Goal: Use online tool/utility: Utilize a website feature to perform a specific function

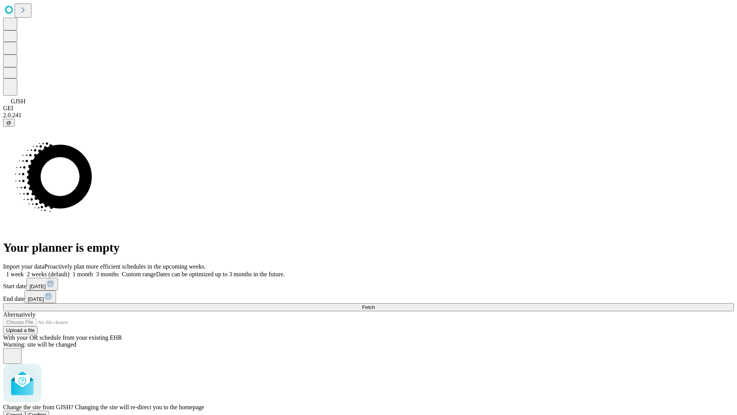
click at [46, 412] on span "Confirm" at bounding box center [37, 415] width 18 height 6
click at [70, 271] on label "2 weeks (default)" at bounding box center [47, 274] width 46 height 7
click at [375, 304] on span "Fetch" at bounding box center [368, 307] width 13 height 6
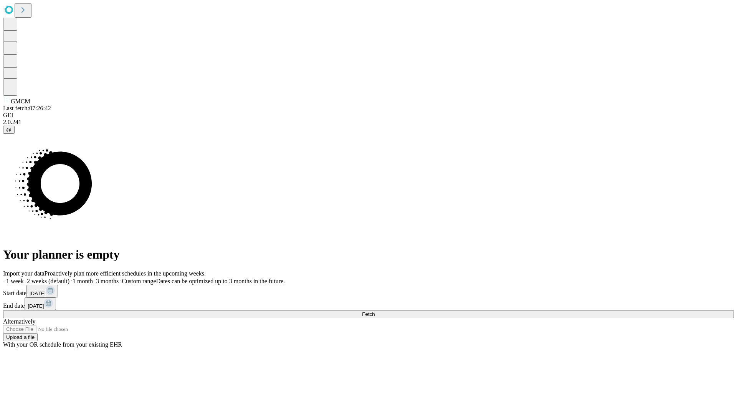
click at [70, 278] on label "2 weeks (default)" at bounding box center [47, 281] width 46 height 7
click at [375, 311] on span "Fetch" at bounding box center [368, 314] width 13 height 6
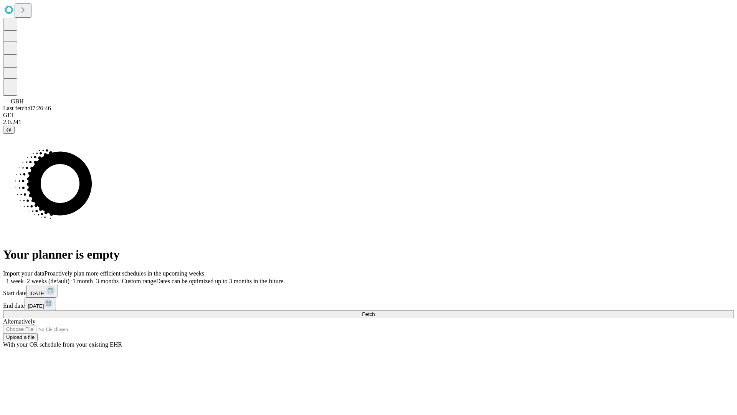
click at [70, 278] on label "2 weeks (default)" at bounding box center [47, 281] width 46 height 7
click at [375, 311] on span "Fetch" at bounding box center [368, 314] width 13 height 6
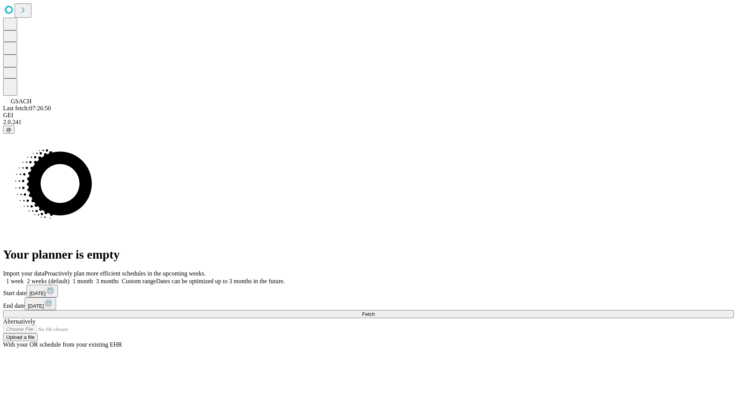
click at [375, 311] on span "Fetch" at bounding box center [368, 314] width 13 height 6
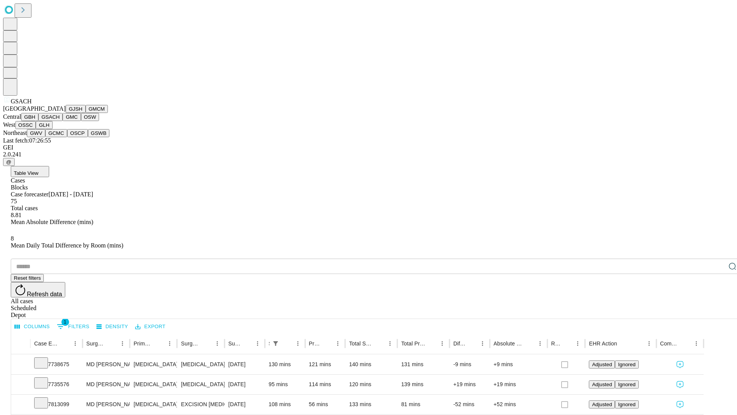
click at [63, 121] on button "GMC" at bounding box center [72, 117] width 18 height 8
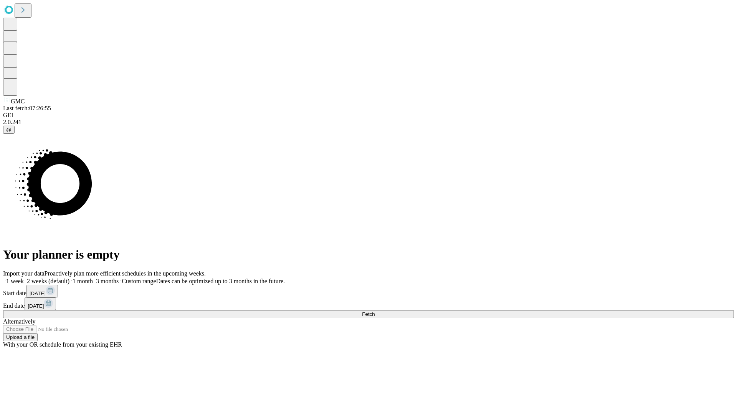
click at [70, 278] on label "2 weeks (default)" at bounding box center [47, 281] width 46 height 7
click at [375, 311] on span "Fetch" at bounding box center [368, 314] width 13 height 6
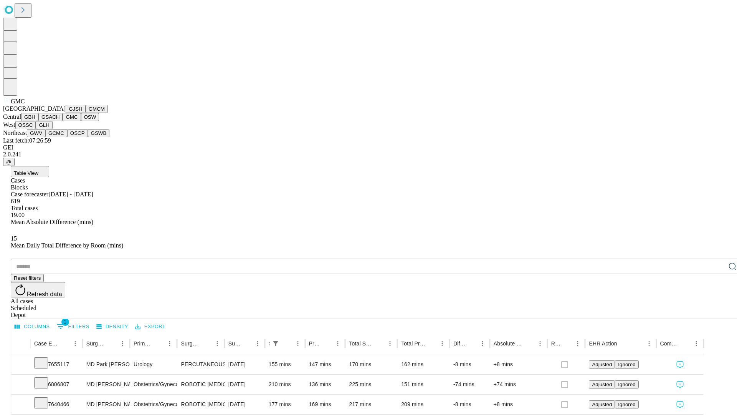
click at [81, 121] on button "OSW" at bounding box center [90, 117] width 18 height 8
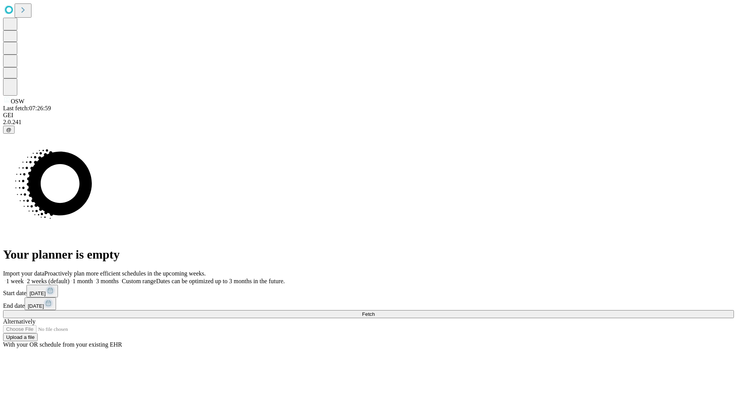
click at [70, 278] on label "2 weeks (default)" at bounding box center [47, 281] width 46 height 7
click at [375, 311] on span "Fetch" at bounding box center [368, 314] width 13 height 6
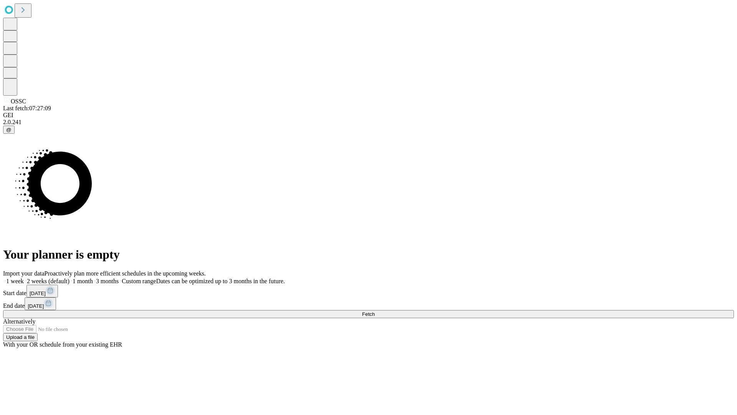
click at [70, 278] on label "2 weeks (default)" at bounding box center [47, 281] width 46 height 7
click at [375, 311] on span "Fetch" at bounding box center [368, 314] width 13 height 6
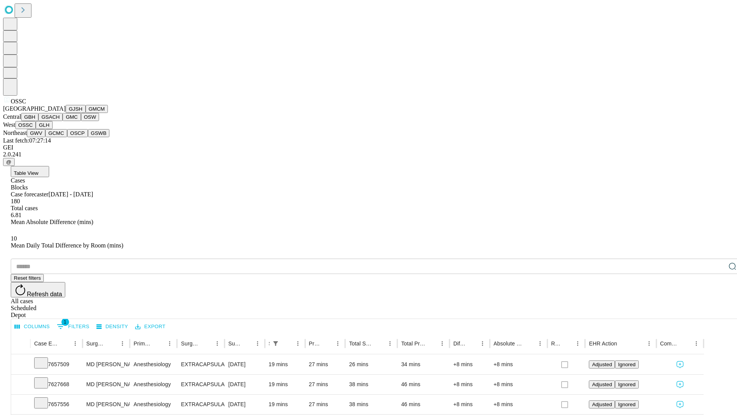
click at [52, 129] on button "GLH" at bounding box center [44, 125] width 17 height 8
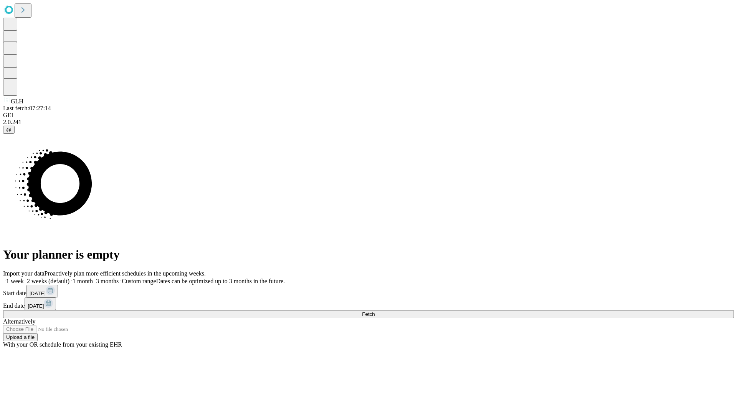
click at [70, 278] on label "2 weeks (default)" at bounding box center [47, 281] width 46 height 7
click at [375, 311] on span "Fetch" at bounding box center [368, 314] width 13 height 6
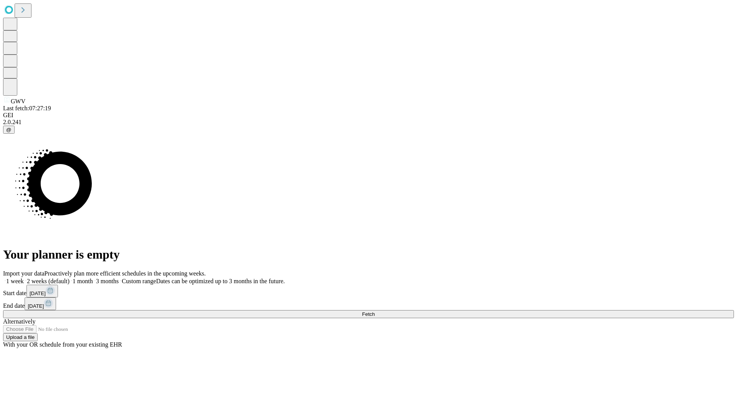
click at [70, 278] on label "2 weeks (default)" at bounding box center [47, 281] width 46 height 7
click at [375, 311] on span "Fetch" at bounding box center [368, 314] width 13 height 6
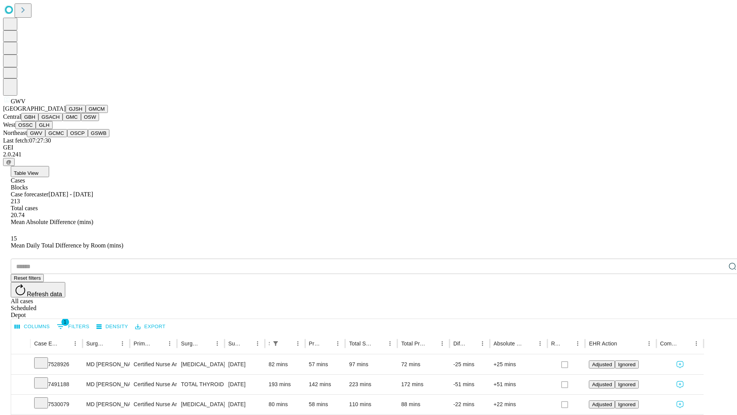
click at [60, 137] on button "GCMC" at bounding box center [56, 133] width 22 height 8
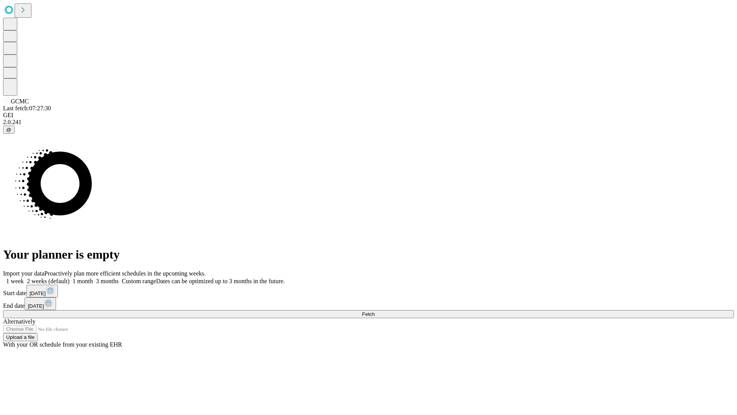
click at [70, 278] on label "2 weeks (default)" at bounding box center [47, 281] width 46 height 7
click at [375, 311] on span "Fetch" at bounding box center [368, 314] width 13 height 6
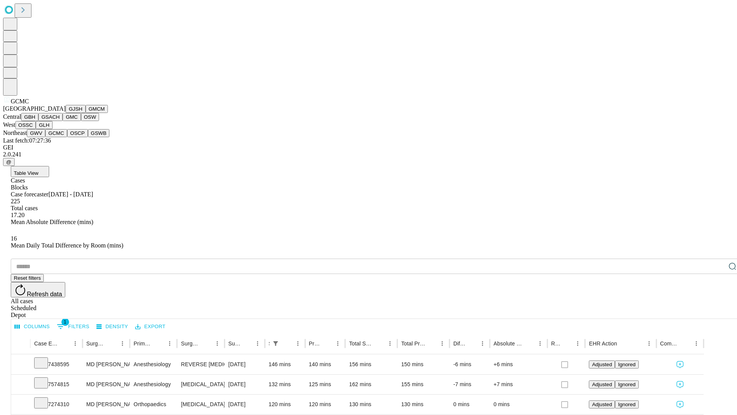
click at [67, 137] on button "OSCP" at bounding box center [77, 133] width 21 height 8
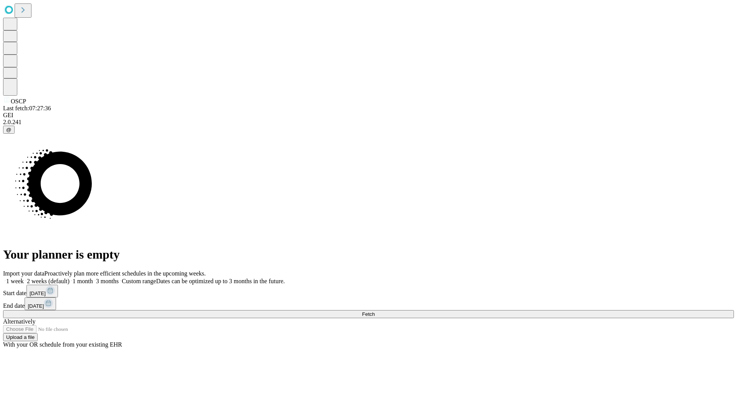
click at [70, 278] on label "2 weeks (default)" at bounding box center [47, 281] width 46 height 7
click at [375, 311] on span "Fetch" at bounding box center [368, 314] width 13 height 6
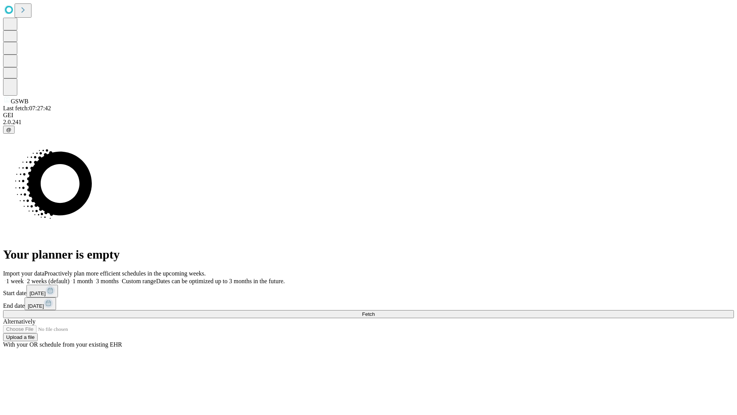
click at [70, 278] on label "2 weeks (default)" at bounding box center [47, 281] width 46 height 7
click at [375, 311] on span "Fetch" at bounding box center [368, 314] width 13 height 6
